Goal: Find specific page/section: Find specific page/section

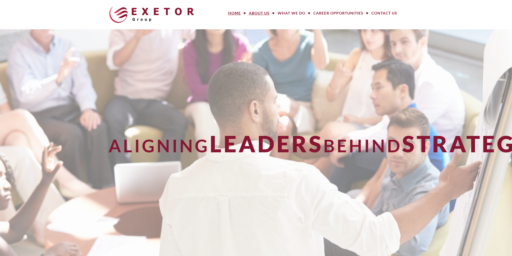
click at [265, 14] on link "About Us" at bounding box center [259, 13] width 29 height 11
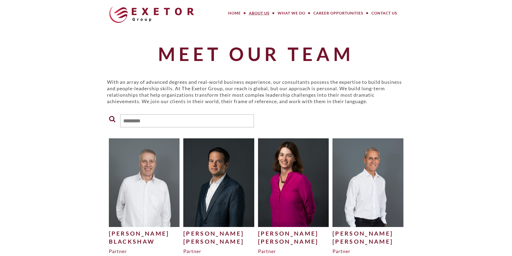
click at [265, 24] on link "Meet Our Team" at bounding box center [278, 27] width 67 height 12
